Goal: Task Accomplishment & Management: Manage account settings

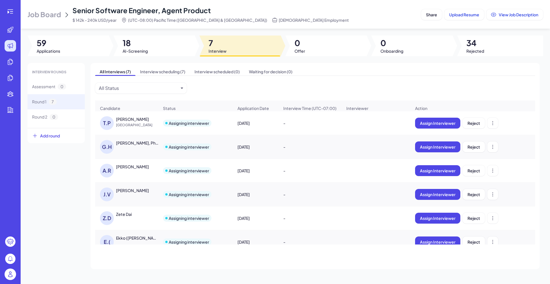
click at [137, 146] on div "George Hu, Ph.D." at bounding box center [137, 143] width 42 height 6
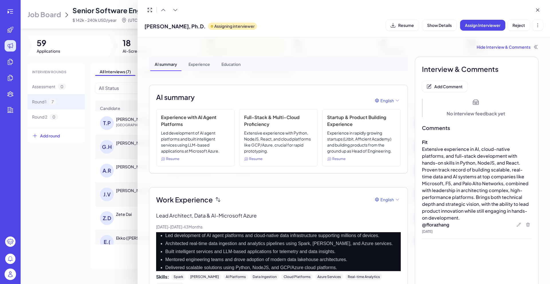
click at [204, 62] on div "Experience" at bounding box center [199, 64] width 31 height 14
click at [170, 26] on span "George Hu, Ph.D." at bounding box center [174, 26] width 61 height 8
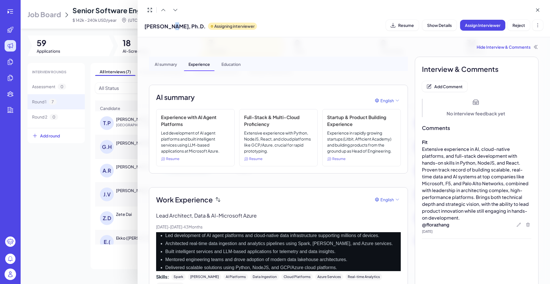
click at [170, 26] on span "George Hu, Ph.D." at bounding box center [174, 26] width 61 height 8
click at [403, 31] on div "George Hu, Ph.D. Assigning interviewer Resume Show Details Assign Interviewer R…" at bounding box center [343, 25] width 399 height 15
click at [402, 28] on button "Resume" at bounding box center [402, 25] width 33 height 11
click at [107, 32] on div at bounding box center [275, 142] width 550 height 284
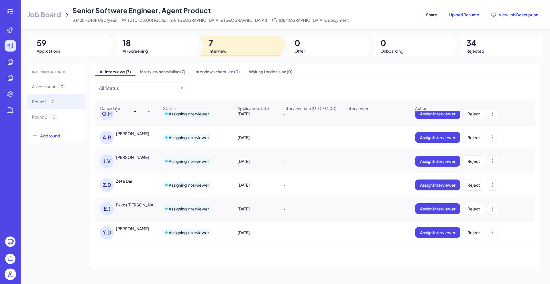
scroll to position [36, 0]
click at [137, 204] on div "Ekko (Sihan) Lin" at bounding box center [137, 205] width 42 height 6
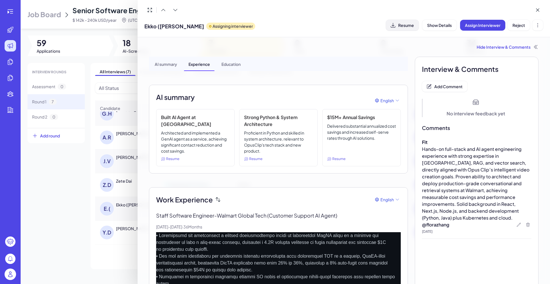
click at [405, 28] on span "Resume" at bounding box center [406, 25] width 16 height 5
click at [104, 32] on div at bounding box center [275, 142] width 550 height 284
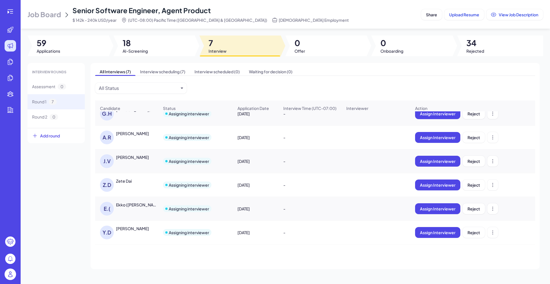
click at [126, 231] on div "Yaohui Ding" at bounding box center [132, 229] width 33 height 6
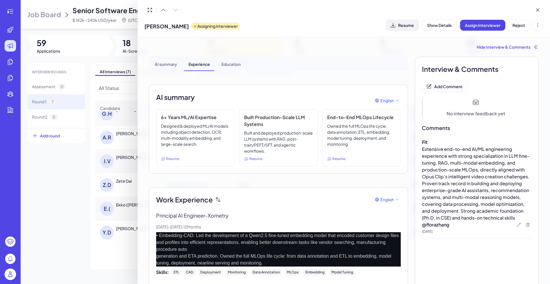
click at [406, 26] on span "Resume" at bounding box center [406, 25] width 16 height 5
click at [59, 193] on div at bounding box center [275, 142] width 550 height 284
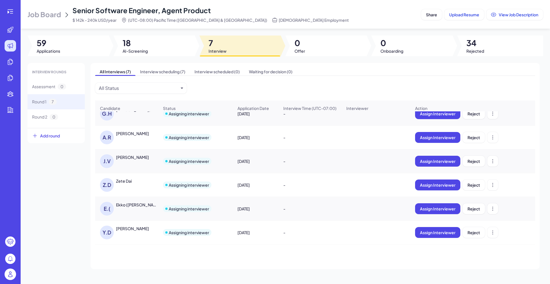
click at [51, 17] on span "Job Board" at bounding box center [45, 14] width 34 height 9
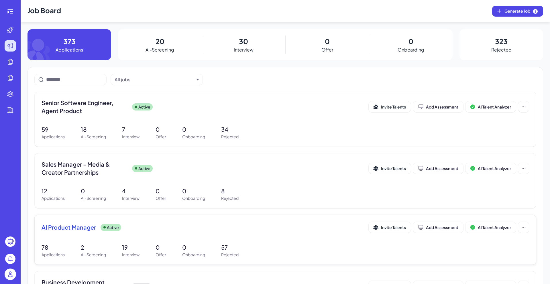
click at [139, 230] on div "AI Product Manager Active" at bounding box center [205, 227] width 327 height 8
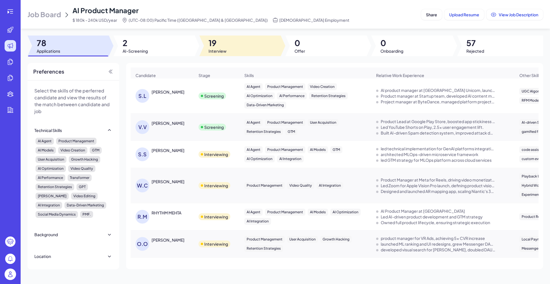
click at [223, 53] on span "Interview" at bounding box center [218, 51] width 18 height 6
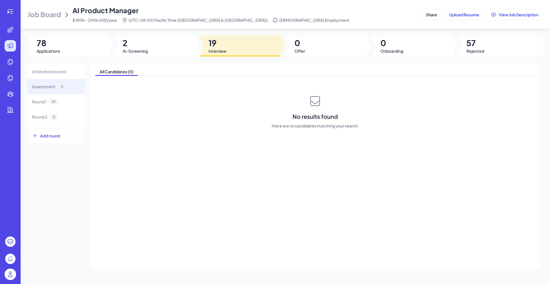
click at [222, 41] on span "19" at bounding box center [218, 43] width 18 height 10
click at [47, 105] on div "Round 1 19" at bounding box center [45, 102] width 26 height 6
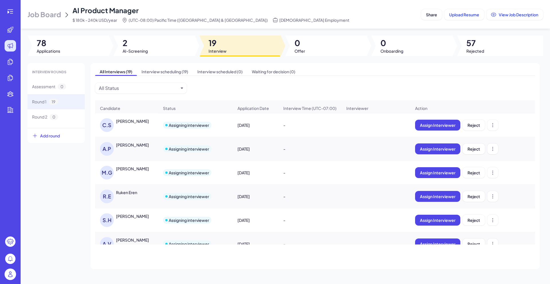
scroll to position [305, 0]
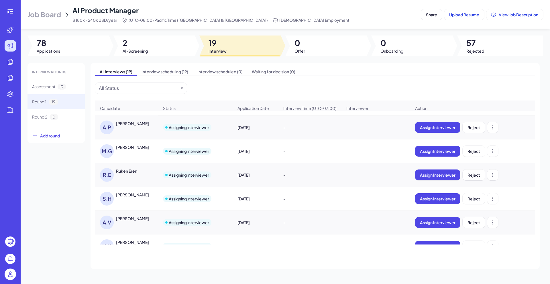
click at [131, 174] on div "Ruken Eren" at bounding box center [126, 171] width 21 height 6
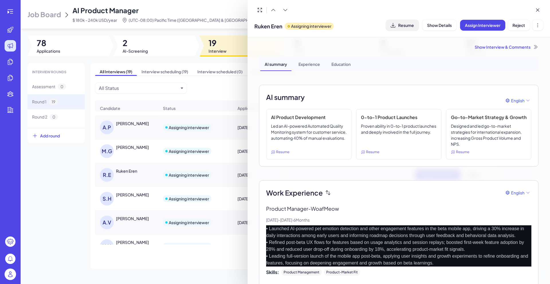
click at [407, 25] on span "Resume" at bounding box center [406, 25] width 16 height 5
click at [115, 260] on div at bounding box center [275, 142] width 550 height 284
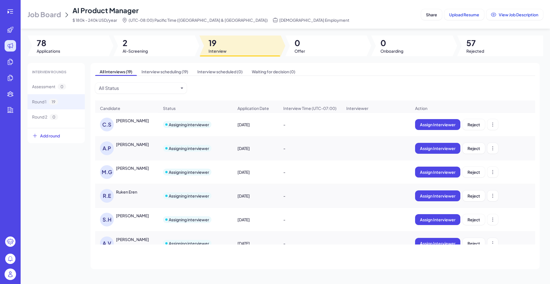
scroll to position [322, 0]
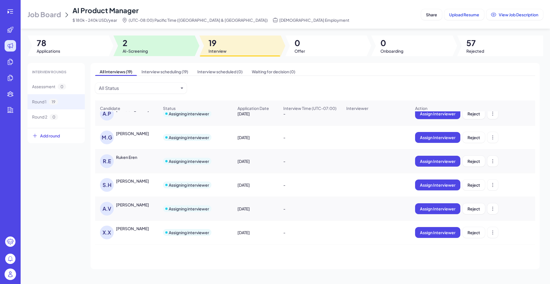
click at [137, 38] on span "2" at bounding box center [135, 43] width 25 height 10
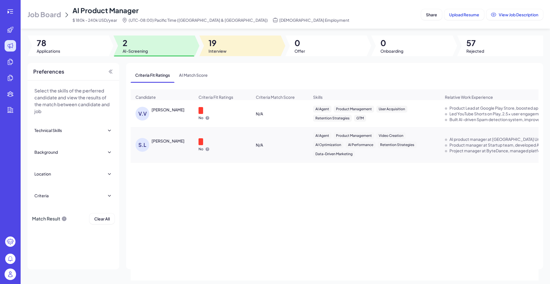
click at [215, 40] on span "19" at bounding box center [218, 43] width 18 height 10
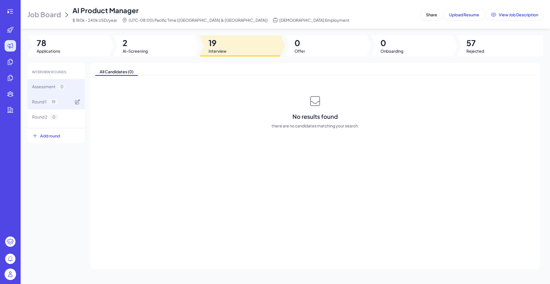
click at [66, 103] on div "Round 1 19" at bounding box center [56, 101] width 57 height 15
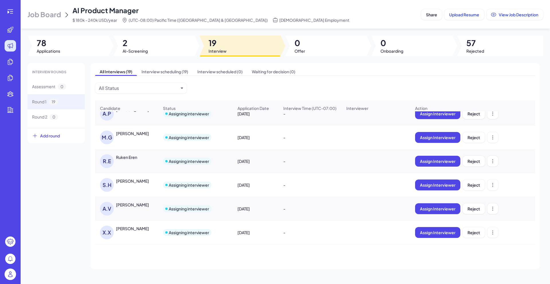
click at [117, 227] on div "Xing Xing" at bounding box center [132, 229] width 33 height 6
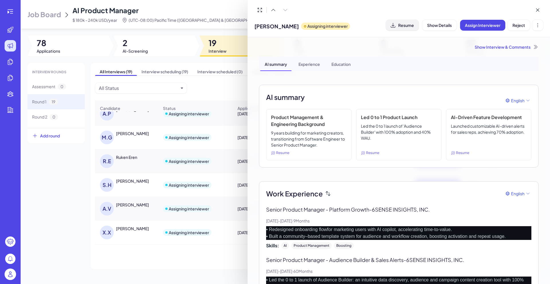
click at [396, 28] on button "Resume" at bounding box center [402, 25] width 33 height 11
click at [70, 231] on div at bounding box center [275, 142] width 550 height 284
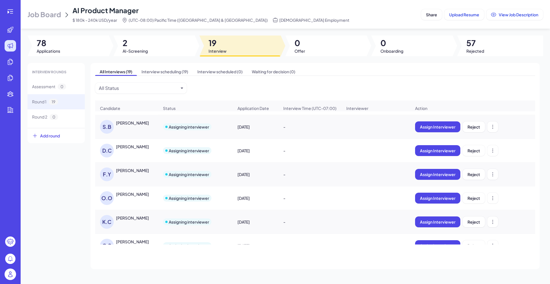
scroll to position [113, 0]
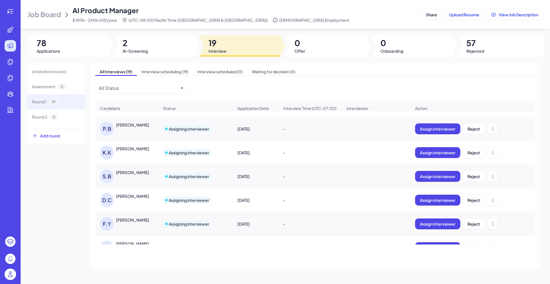
click at [128, 223] on div "Fiona Yang" at bounding box center [132, 220] width 33 height 6
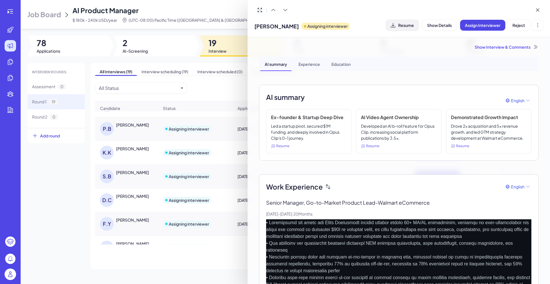
click at [407, 28] on span "Resume" at bounding box center [406, 25] width 16 height 5
click at [68, 223] on div at bounding box center [275, 142] width 550 height 284
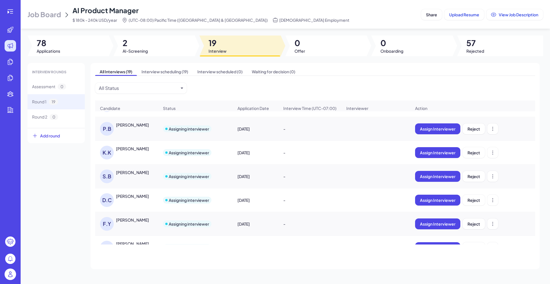
scroll to position [134, 0]
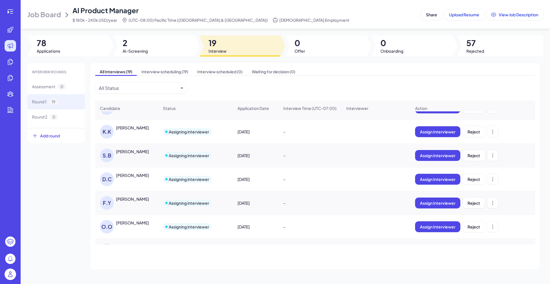
click at [129, 202] on div "Fiona Yang" at bounding box center [132, 199] width 33 height 6
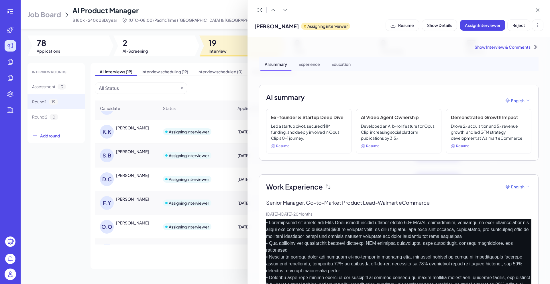
click at [266, 24] on span "Fiona Yang" at bounding box center [276, 26] width 44 height 8
copy span "Fiona Yang"
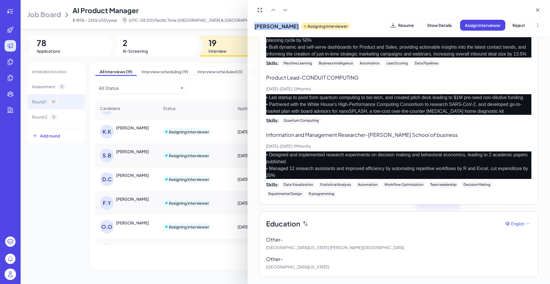
scroll to position [83, 0]
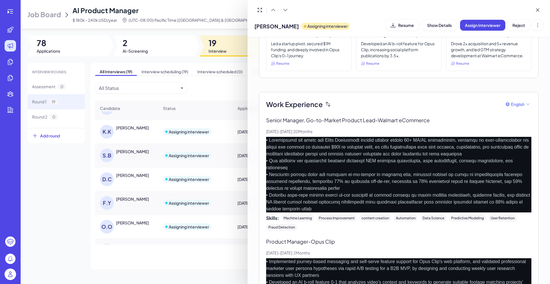
click at [58, 193] on div at bounding box center [275, 142] width 550 height 284
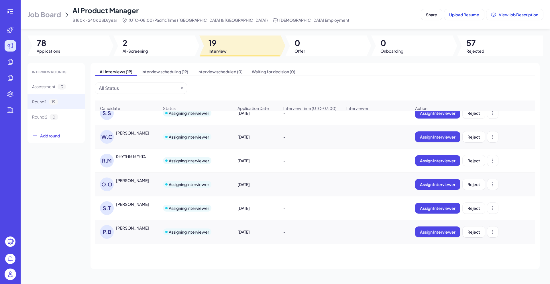
scroll to position [0, 0]
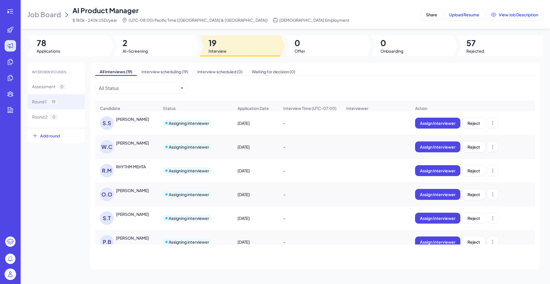
click at [125, 146] on div "Will Chan" at bounding box center [132, 143] width 33 height 6
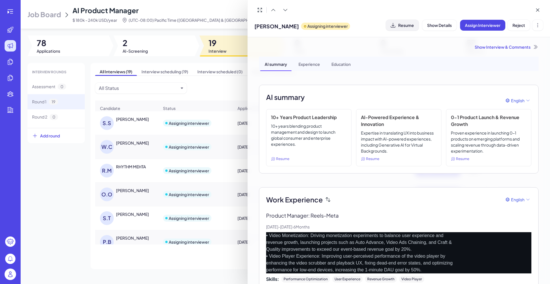
click at [411, 25] on span "Resume" at bounding box center [406, 25] width 16 height 5
click at [42, 215] on div at bounding box center [275, 142] width 550 height 284
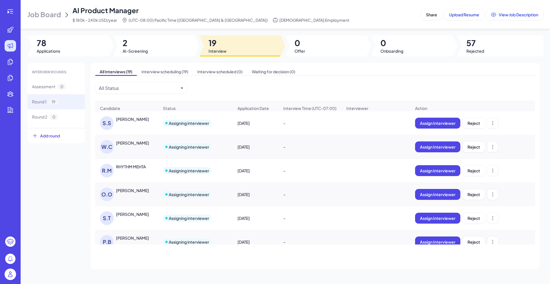
click at [119, 146] on div "Will Chan" at bounding box center [132, 143] width 33 height 6
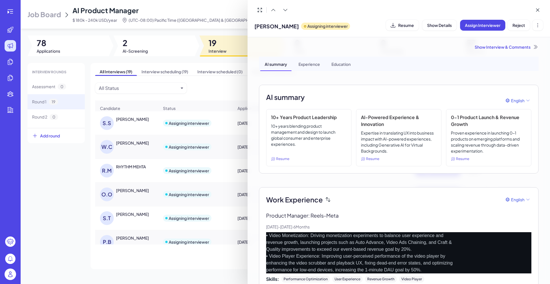
click at [487, 46] on div "Show Interview & Comments" at bounding box center [399, 47] width 280 height 6
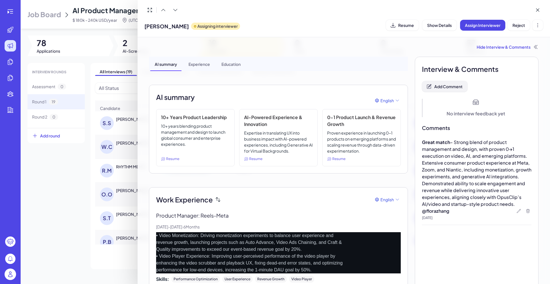
click at [440, 89] on span "Add Comment" at bounding box center [448, 86] width 28 height 5
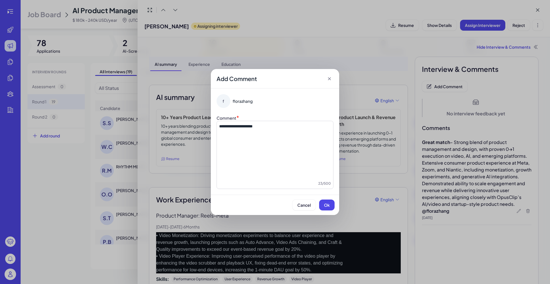
click at [253, 124] on span "**********" at bounding box center [236, 126] width 34 height 4
click at [253, 125] on span "**********" at bounding box center [236, 126] width 34 height 4
click at [331, 209] on button "Ok" at bounding box center [326, 205] width 15 height 11
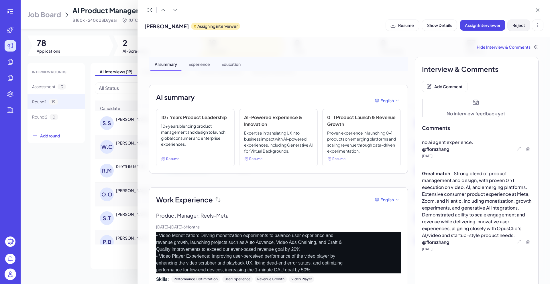
click at [523, 23] on span "Reject" at bounding box center [519, 25] width 13 height 5
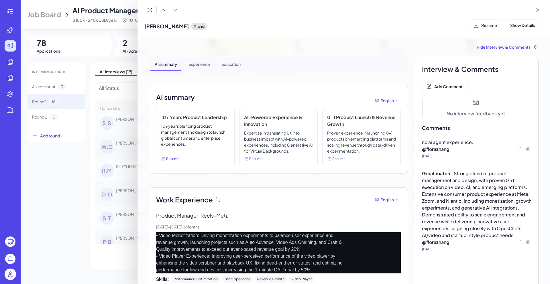
click at [123, 96] on div at bounding box center [275, 142] width 550 height 284
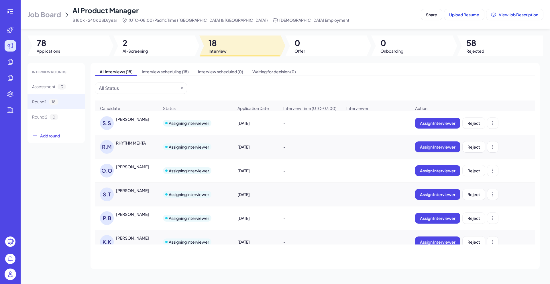
click at [125, 120] on div "Sunit Sushil" at bounding box center [132, 119] width 33 height 6
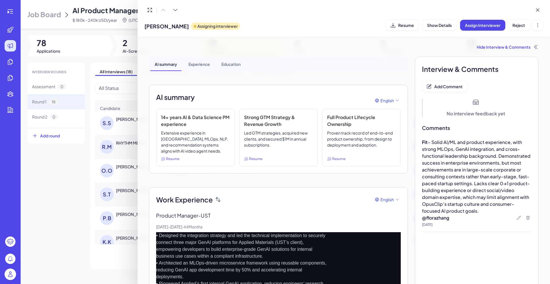
scroll to position [175, 0]
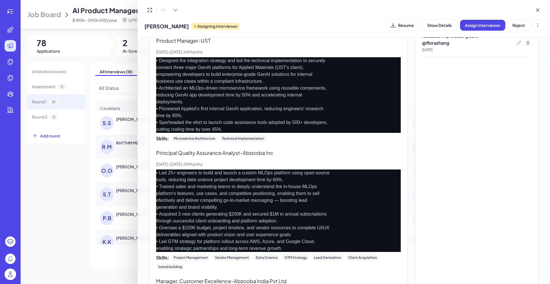
click at [232, 70] on p "• Designed the integration strategy and led the technical implementation to sec…" at bounding box center [278, 95] width 245 height 76
click at [231, 70] on p "• Designed the integration strategy and led the technical implementation to sec…" at bounding box center [278, 95] width 245 height 76
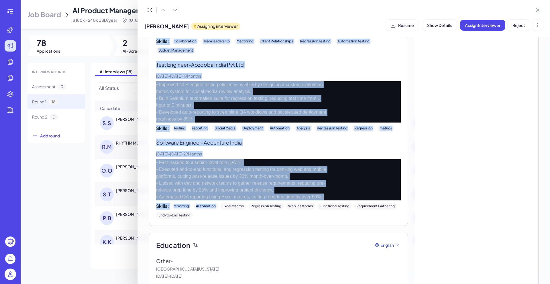
scroll to position [627, 0]
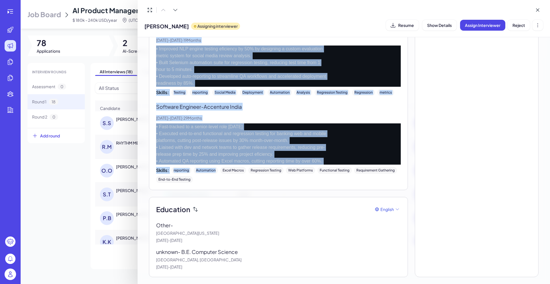
drag, startPoint x: 152, startPoint y: 146, endPoint x: 329, endPoint y: 159, distance: 177.5
copy div "Work Experience English Product Manager - UST Nov, 2021 - Jul, 2025 · 44 Months…"
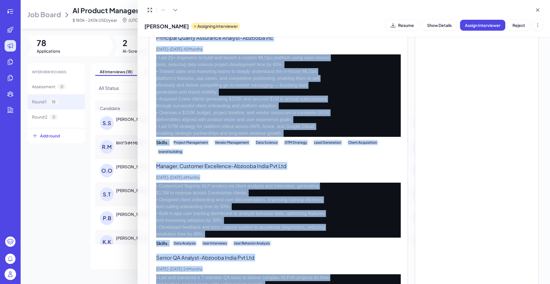
scroll to position [0, 0]
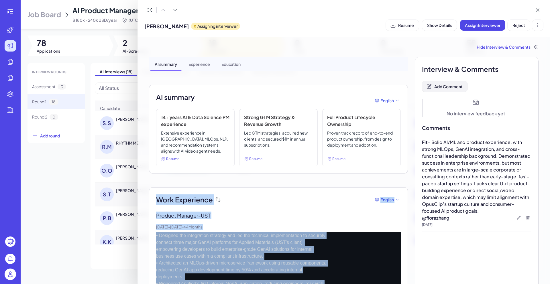
click at [452, 89] on span "Add Comment" at bounding box center [448, 86] width 28 height 5
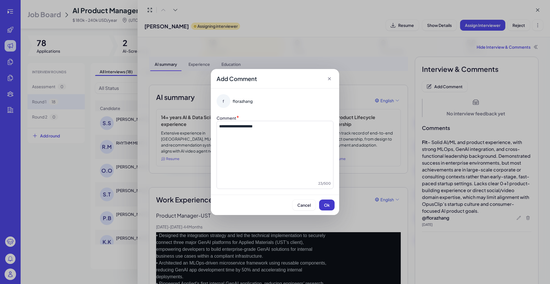
click at [325, 204] on span "Ok" at bounding box center [327, 205] width 6 height 5
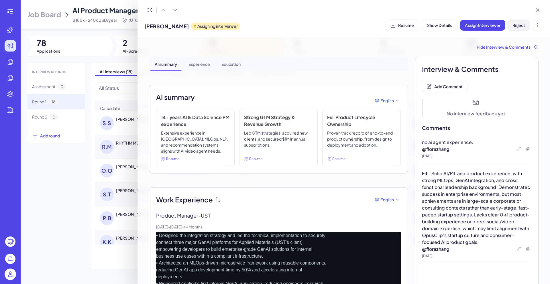
click at [516, 28] on button "Reject" at bounding box center [519, 25] width 22 height 11
click at [122, 62] on div at bounding box center [275, 142] width 550 height 284
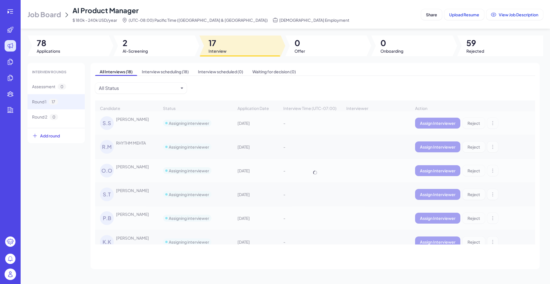
click at [183, 49] on div at bounding box center [153, 46] width 81 height 21
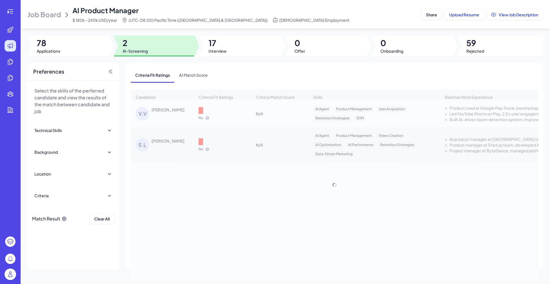
click at [233, 48] on div at bounding box center [239, 46] width 81 height 21
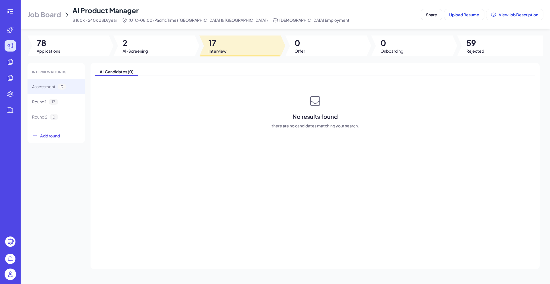
click at [12, 276] on img at bounding box center [10, 274] width 11 height 11
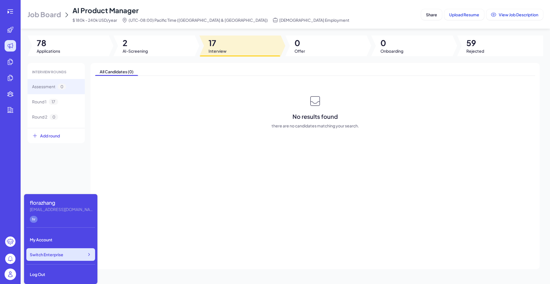
click at [75, 256] on div "Switch Enterprise" at bounding box center [60, 254] width 69 height 13
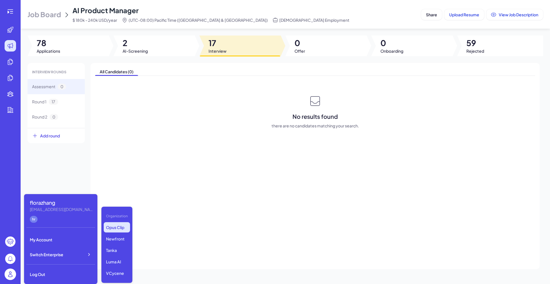
scroll to position [5, 0]
click at [117, 242] on p "Newfront" at bounding box center [117, 239] width 26 height 10
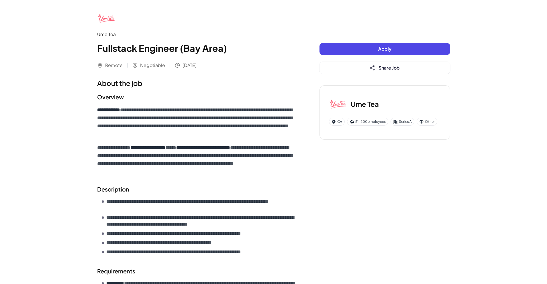
scroll to position [36, 0]
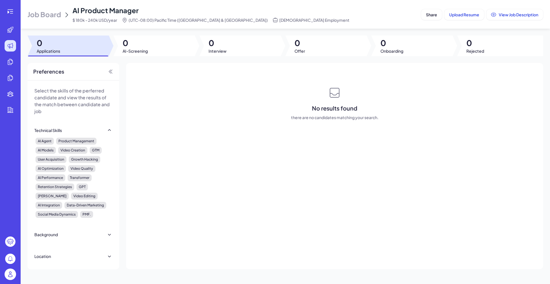
click at [51, 14] on span "Job Board" at bounding box center [45, 14] width 34 height 9
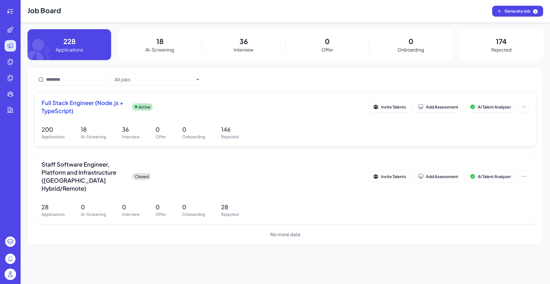
click at [80, 109] on span "Full Stack Engineer (Node.js + TypeScript)" at bounding box center [85, 107] width 86 height 16
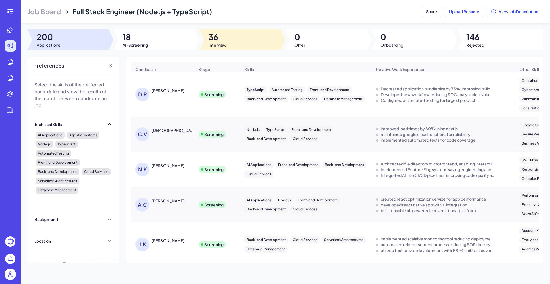
click at [212, 44] on span "Interview" at bounding box center [218, 45] width 18 height 6
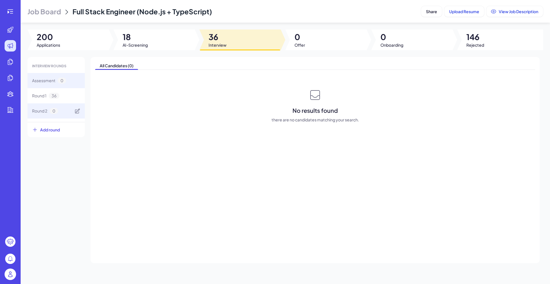
click at [41, 106] on div "Round 2 0" at bounding box center [56, 110] width 57 height 15
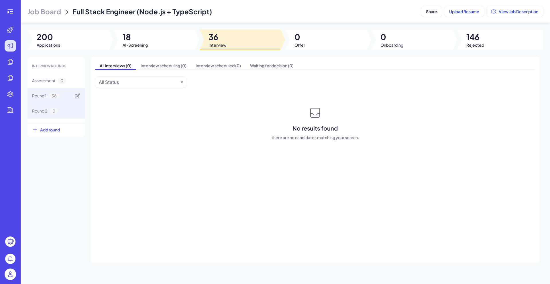
click at [46, 99] on div "Round 1 36" at bounding box center [56, 95] width 57 height 15
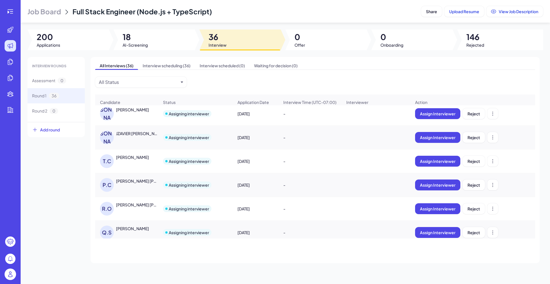
scroll to position [558, 0]
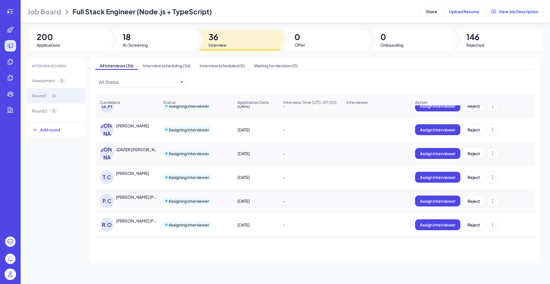
click at [133, 137] on div "[PERSON_NAME]" at bounding box center [129, 130] width 59 height 14
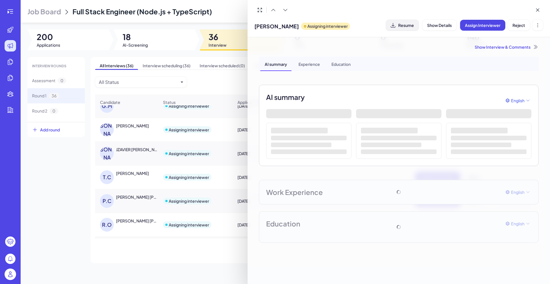
click at [402, 23] on span "Resume" at bounding box center [406, 25] width 16 height 5
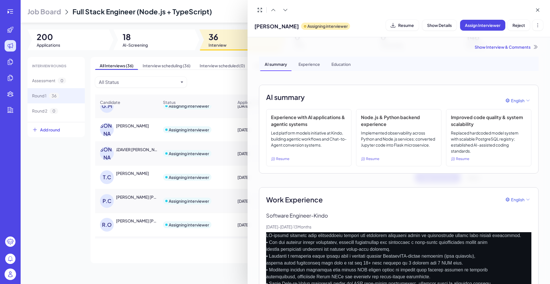
click at [165, 9] on div at bounding box center [275, 142] width 550 height 284
click at [165, 9] on span "Full Stack Engineer (Node.js + TypeScript)" at bounding box center [142, 11] width 140 height 9
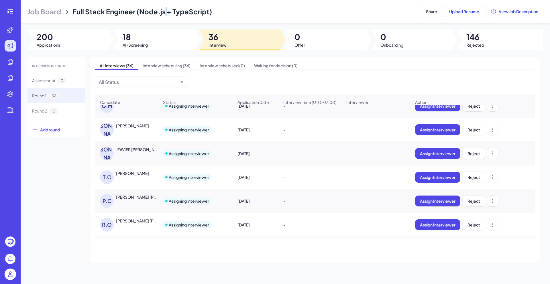
click at [165, 9] on span "Full Stack Engineer (Node.js + TypeScript)" at bounding box center [142, 11] width 140 height 9
copy header "Full Stack Engineer (Node.js + TypeScript) Share Upload Resume View Job Descrip…"
